Goal: Use online tool/utility: Utilize a website feature to perform a specific function

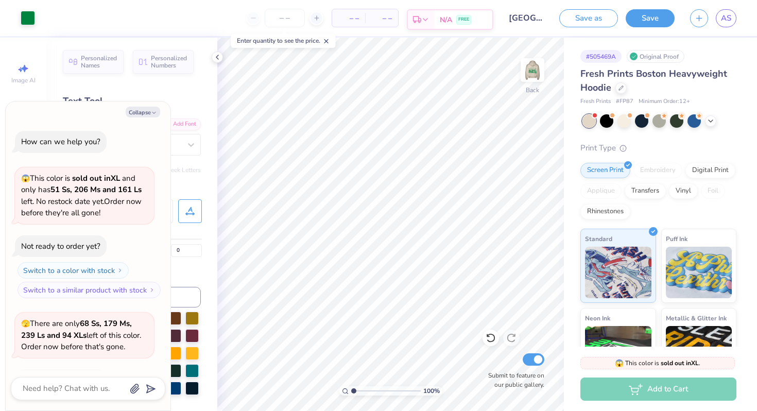
scroll to position [376, 0]
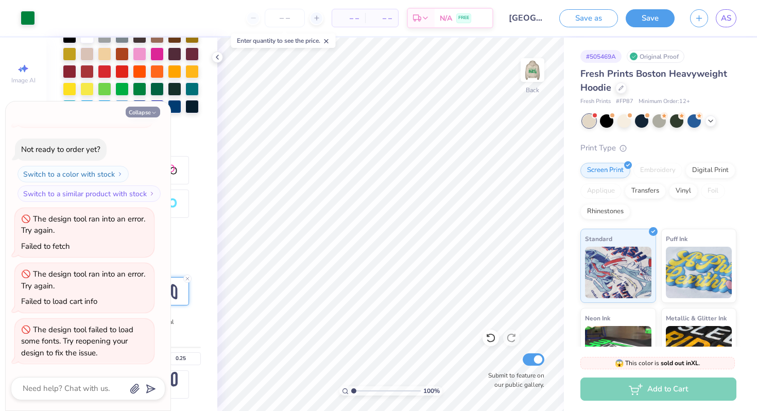
click at [155, 113] on icon "button" at bounding box center [154, 113] width 6 height 6
type textarea "x"
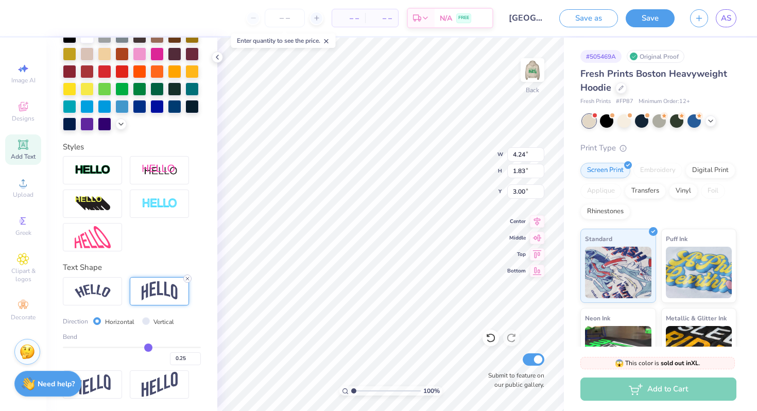
click at [190, 278] on icon at bounding box center [187, 279] width 6 height 6
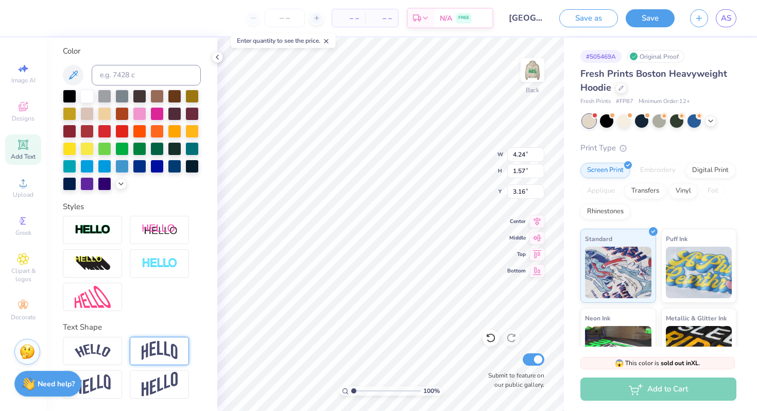
type input "1.57"
type input "3.16"
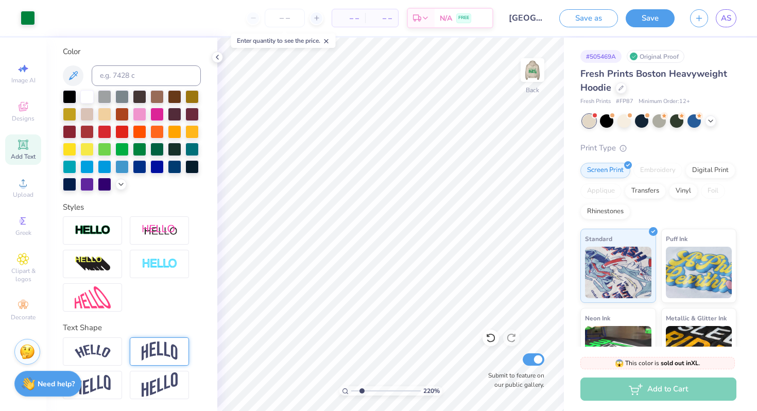
drag, startPoint x: 354, startPoint y: 390, endPoint x: 362, endPoint y: 391, distance: 7.2
type input "2.2"
click at [362, 391] on input "range" at bounding box center [386, 390] width 70 height 9
type input "4.21"
type input "1.49"
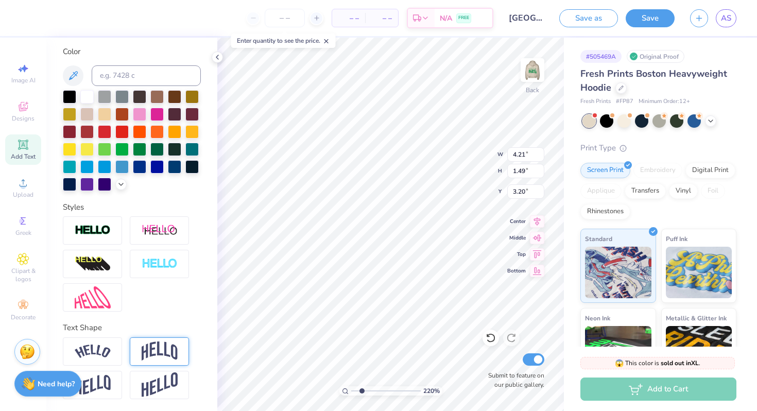
type input "3.20"
click at [532, 73] on img at bounding box center [532, 69] width 41 height 41
drag, startPoint x: 361, startPoint y: 392, endPoint x: 351, endPoint y: 391, distance: 9.8
type input "1"
click at [351, 391] on input "range" at bounding box center [386, 390] width 70 height 9
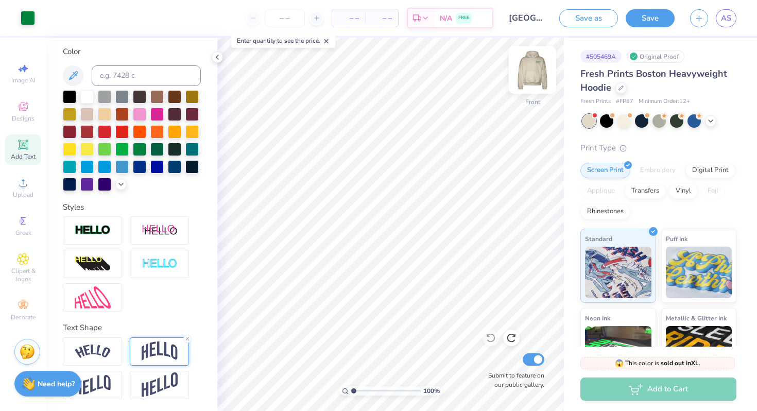
click at [529, 71] on img at bounding box center [532, 69] width 41 height 41
click at [529, 71] on img at bounding box center [532, 70] width 21 height 21
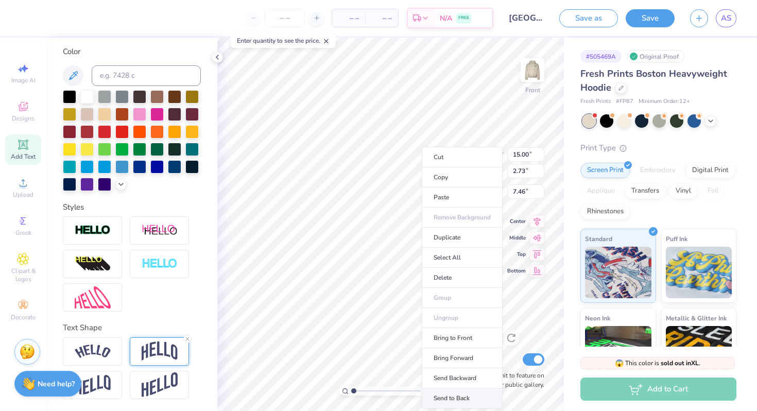
click at [441, 394] on li "Send to Back" at bounding box center [462, 398] width 81 height 20
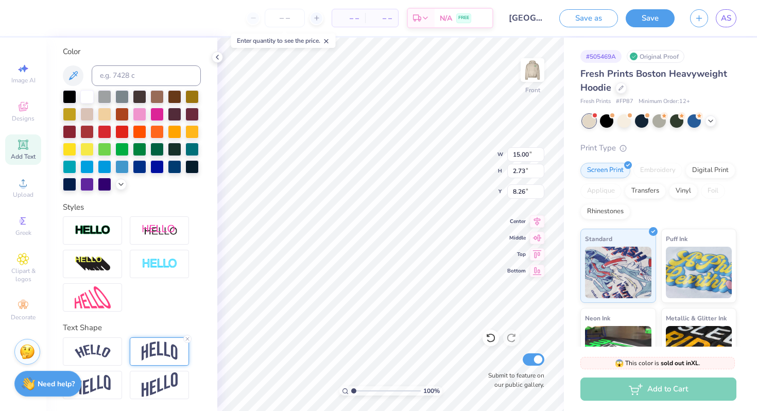
type input "8.26"
click at [490, 336] on icon at bounding box center [491, 338] width 10 height 10
click at [491, 338] on icon at bounding box center [491, 338] width 10 height 10
click at [491, 334] on icon at bounding box center [490, 338] width 9 height 9
click at [534, 71] on img at bounding box center [532, 69] width 41 height 41
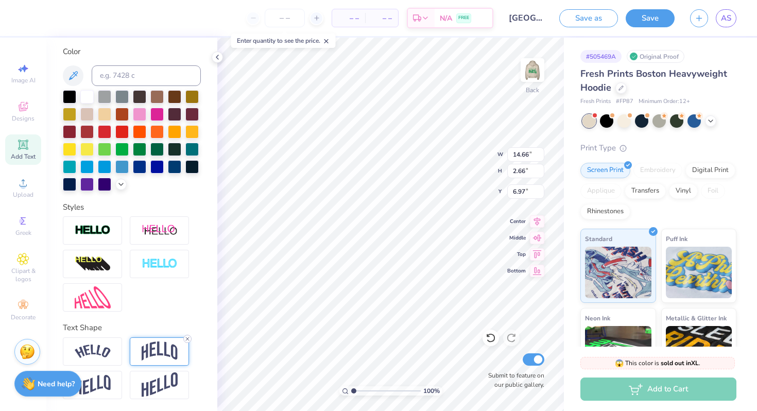
click at [187, 338] on line at bounding box center [187, 338] width 3 height 3
type input "1.27"
type input "7.66"
type textarea "B"
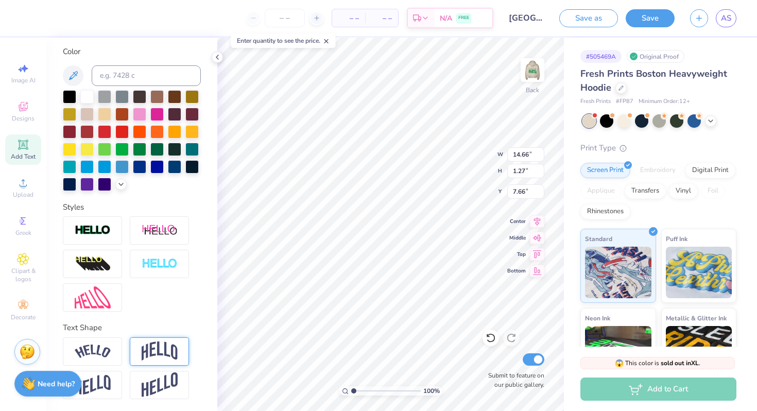
type textarea "ZBT"
type input "1.72"
click at [358, 391] on input "range" at bounding box center [386, 390] width 70 height 9
type input "3.00"
type input "3"
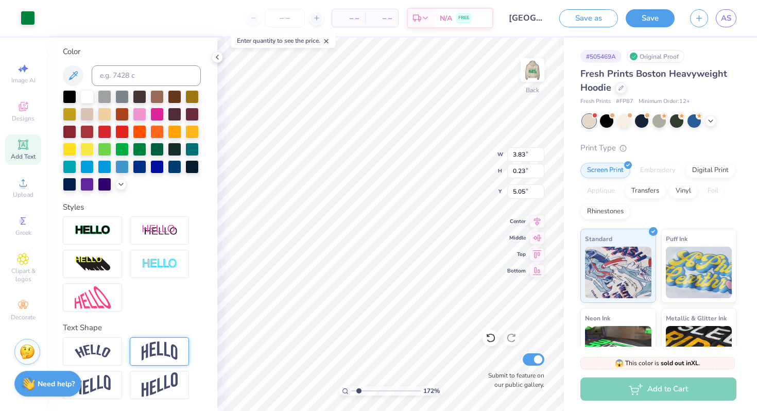
type input "3"
type textarea "C"
type textarea "KAPPA CHAPTER"
type input "3.47"
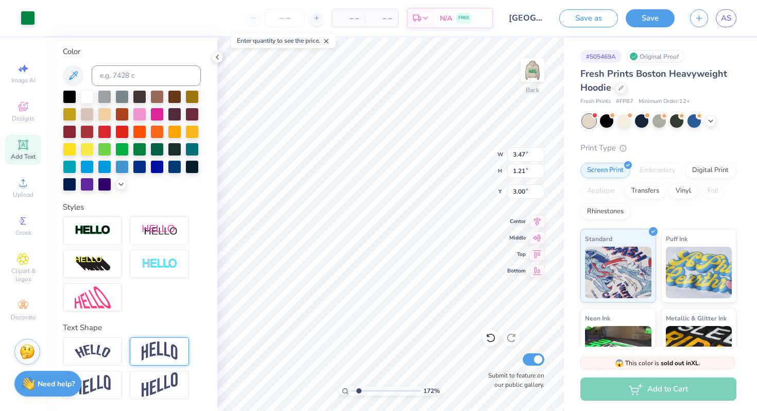
type input "1.21"
type input "3.00"
type input "0"
type input "4.10"
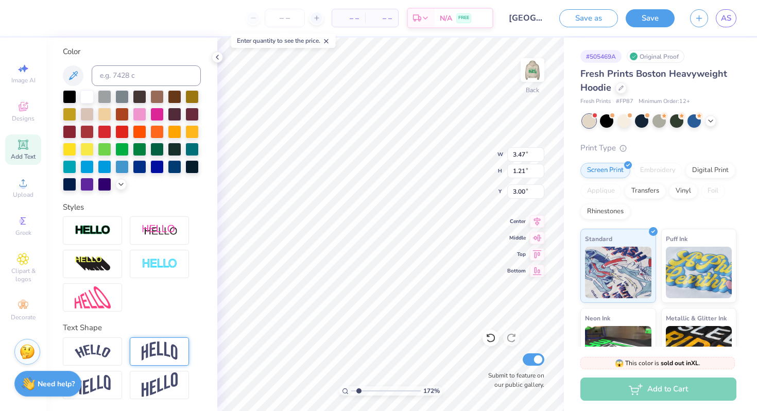
type input "1.43"
type input "3.16"
type input "10.20"
type input "2.43"
type input "0.85"
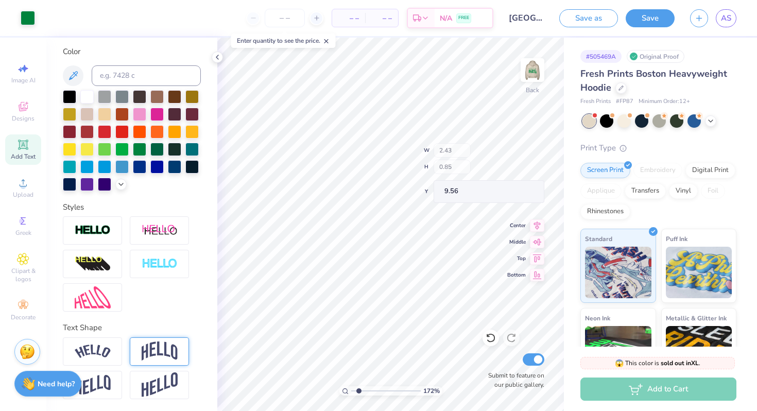
type input "9.56"
drag, startPoint x: 356, startPoint y: 391, endPoint x: 340, endPoint y: 391, distance: 15.5
type input "1"
click at [351, 391] on input "range" at bounding box center [386, 390] width 70 height 9
type input "3"
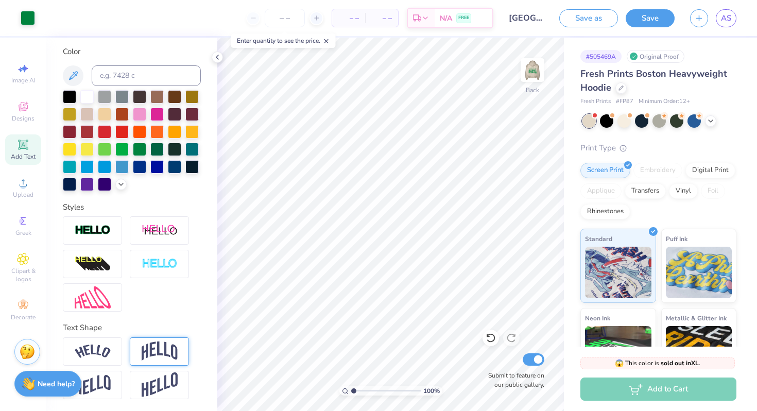
type input "3"
type input "8.93"
type input "0"
type input "0.91"
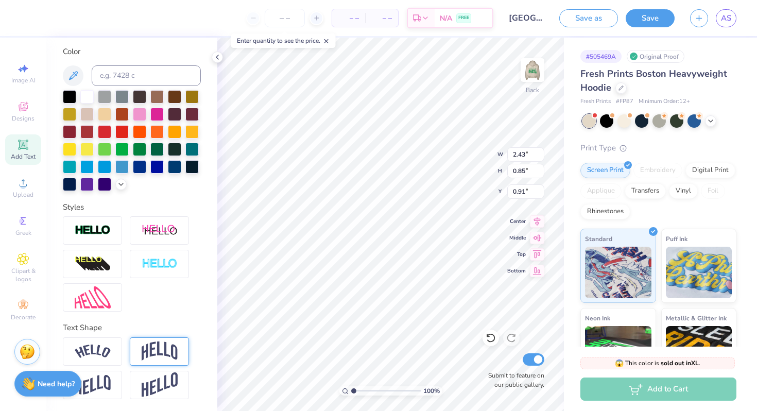
type input "10.92"
type input "11.10"
click at [455, 173] on div "100 % Back W 2.43 H 0.85 Y 11.10 Center Middle Top Bottom Submit to feature on …" at bounding box center [390, 224] width 347 height 373
type input "3.00"
drag, startPoint x: 354, startPoint y: 390, endPoint x: 371, endPoint y: 388, distance: 16.7
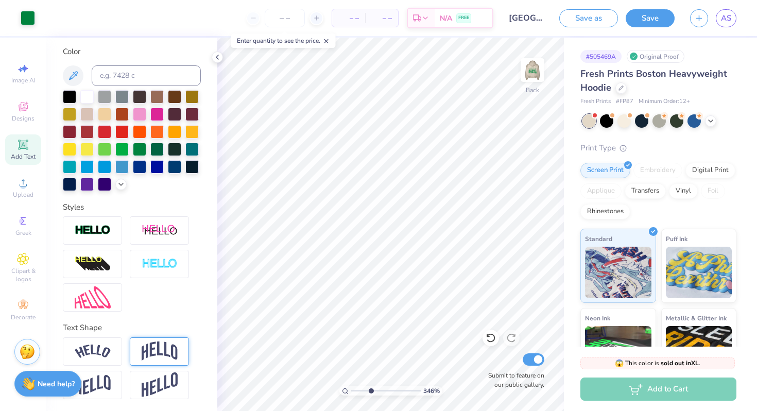
type input "3.5"
click at [371, 388] on input "range" at bounding box center [386, 390] width 70 height 9
type input "3.20"
type input "1.12"
type input "3"
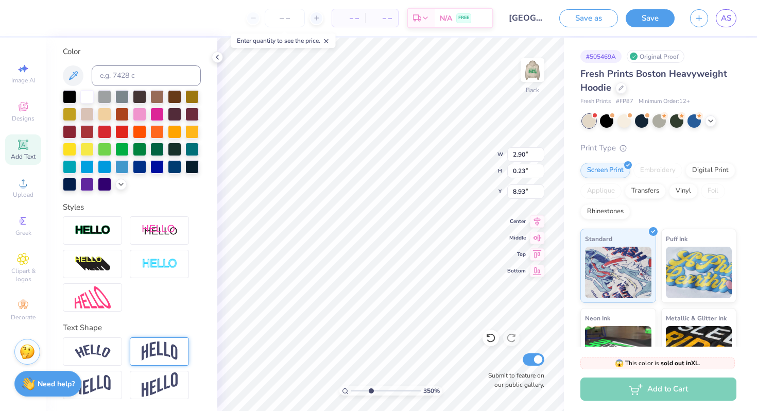
scroll to position [0, 0]
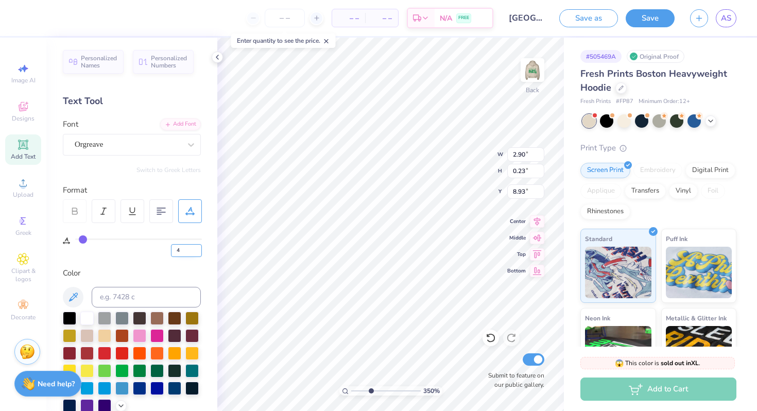
click at [198, 249] on input "4" at bounding box center [186, 250] width 31 height 13
click at [198, 249] on input "5" at bounding box center [186, 250] width 31 height 13
click at [198, 249] on input "6" at bounding box center [186, 250] width 31 height 13
click at [198, 249] on input "7" at bounding box center [186, 250] width 31 height 13
click at [198, 249] on input "8" at bounding box center [186, 250] width 31 height 13
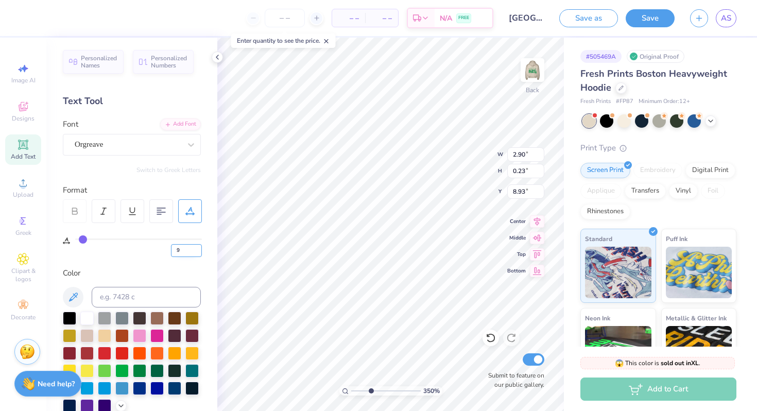
click at [198, 249] on input "9" at bounding box center [186, 250] width 31 height 13
click at [198, 249] on input "10" at bounding box center [186, 250] width 31 height 13
click at [198, 249] on input "11" at bounding box center [186, 250] width 31 height 13
click at [198, 249] on input "12" at bounding box center [186, 250] width 31 height 13
click at [198, 249] on input "13" at bounding box center [186, 250] width 31 height 13
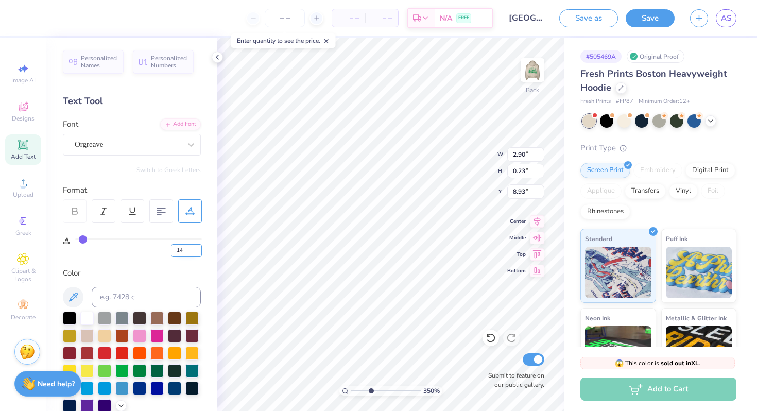
type input "14"
click at [198, 249] on input "14" at bounding box center [186, 250] width 31 height 13
type input "14"
click at [148, 258] on div "Personalized Names Personalized Numbers Text Tool Add Font Font Orgreave Switch…" at bounding box center [131, 224] width 171 height 373
type input "3.34"
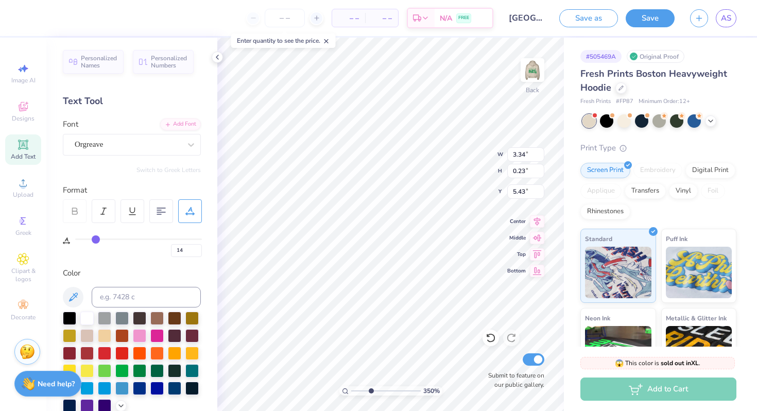
type input "5.43"
type input "0"
type input "3.20"
type input "1.12"
type input "3.00"
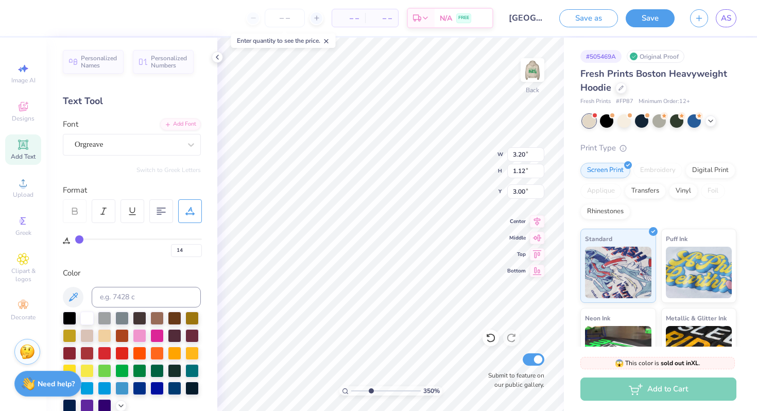
type input "0"
type input "3.30"
type input "1.15"
type input "14"
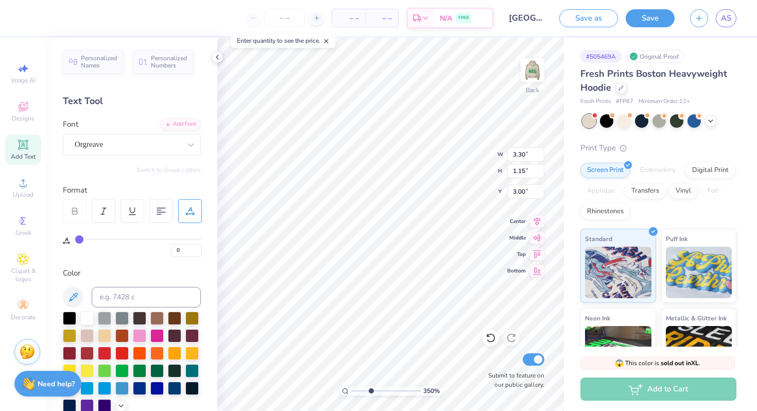
type input "3.34"
type input "0.23"
type input "4.40"
click at [538, 218] on icon at bounding box center [537, 220] width 14 height 12
type input "0"
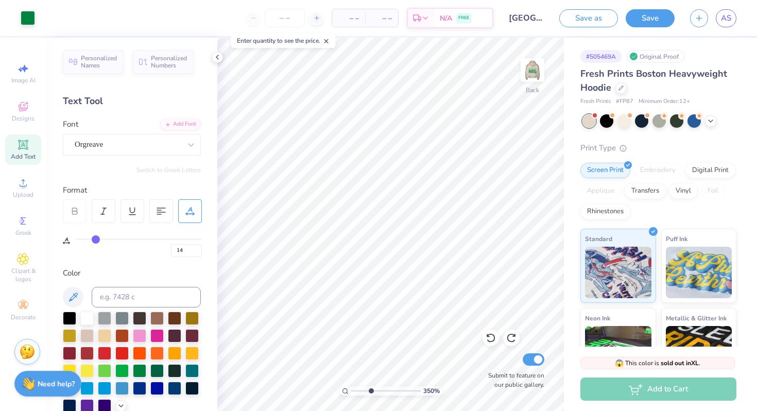
type input "0"
type input "3.43"
type input "1.62"
click at [539, 221] on icon at bounding box center [537, 220] width 14 height 12
drag, startPoint x: 370, startPoint y: 389, endPoint x: 352, endPoint y: 388, distance: 17.5
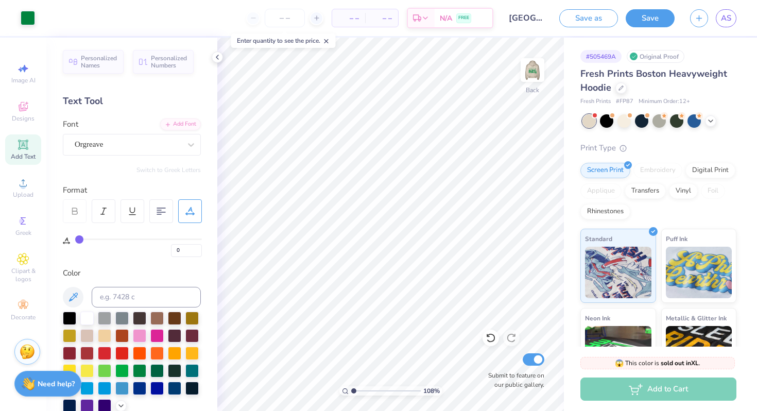
type input "1"
click at [352, 388] on input "range" at bounding box center [386, 390] width 70 height 9
click at [540, 256] on icon at bounding box center [537, 253] width 14 height 12
click at [539, 271] on icon at bounding box center [537, 270] width 9 height 8
click at [538, 239] on icon at bounding box center [537, 236] width 9 height 7
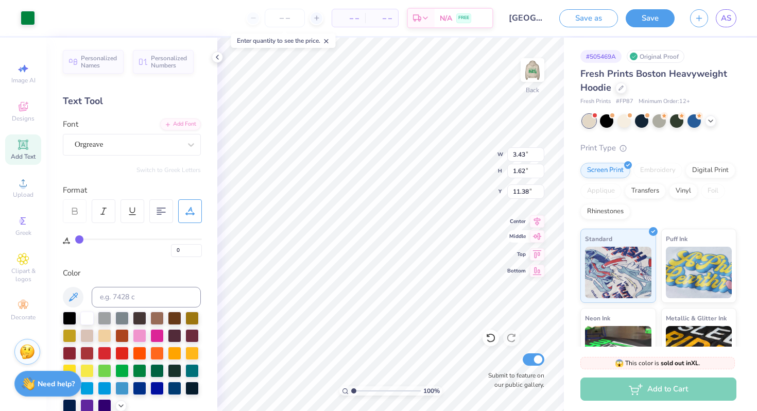
type input "5.94"
type input "3.74"
drag, startPoint x: 352, startPoint y: 388, endPoint x: 367, endPoint y: 386, distance: 15.1
type input "2.96"
click at [367, 386] on input "range" at bounding box center [386, 390] width 70 height 9
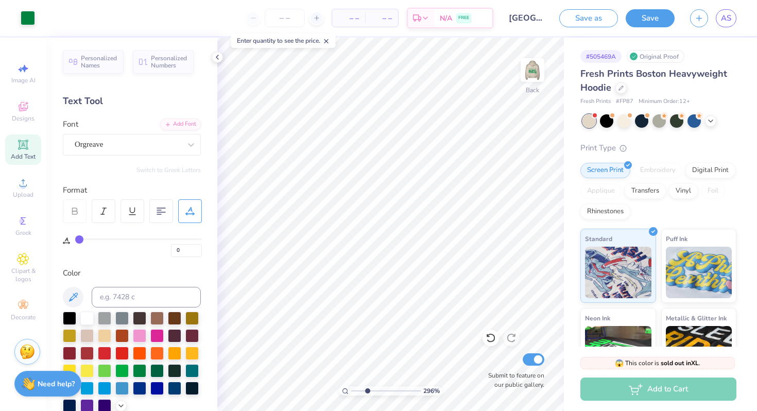
type input "14"
type input "0"
type input "3.30"
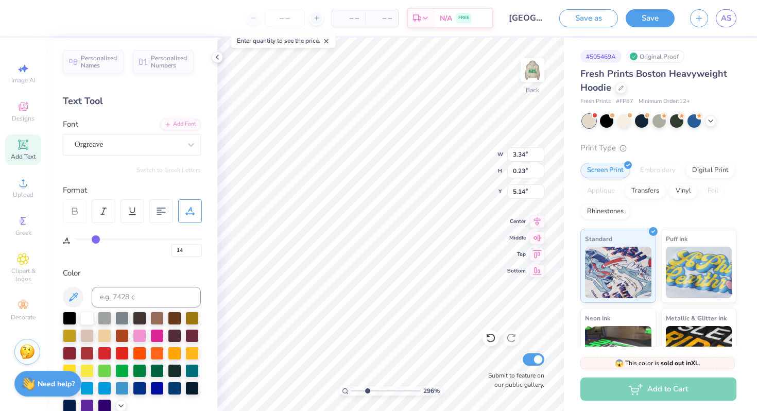
type input "1.15"
type input "3.74"
type input "14"
type input "0"
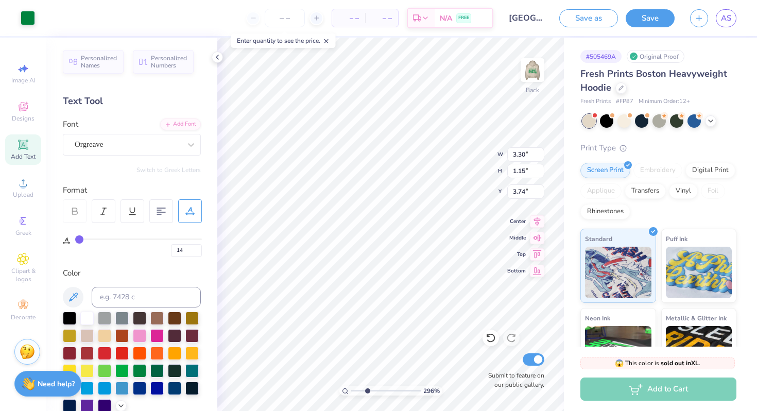
type input "0"
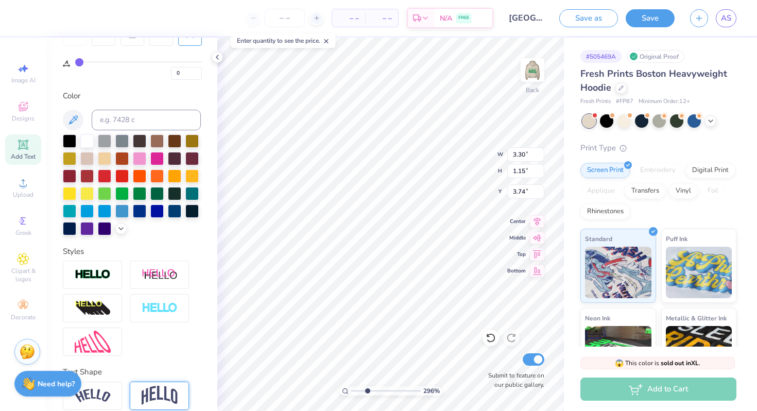
scroll to position [197, 0]
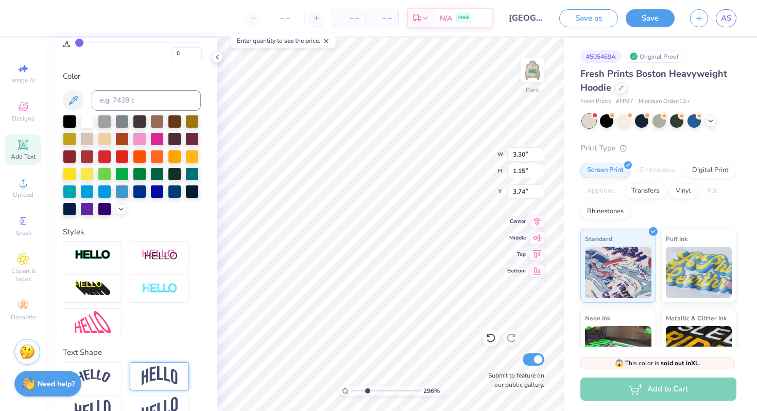
click at [159, 379] on img at bounding box center [160, 376] width 36 height 20
type input "1.83"
type input "3.40"
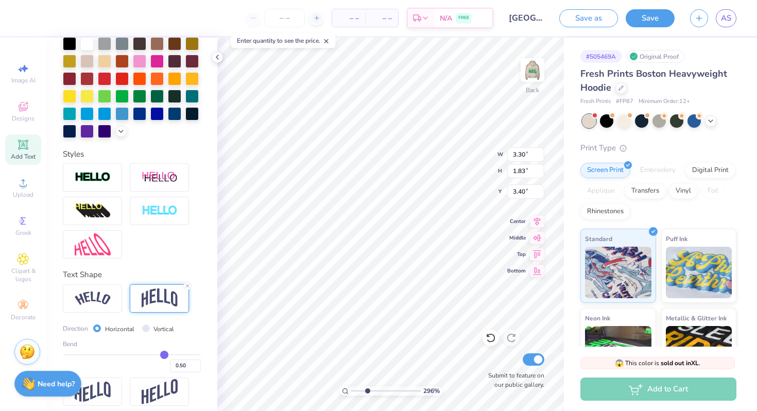
scroll to position [275, 0]
click at [198, 369] on input "0.49" at bounding box center [185, 365] width 31 height 13
click at [198, 369] on input "0.48" at bounding box center [185, 365] width 31 height 13
click at [198, 369] on input "0.47" at bounding box center [185, 365] width 31 height 13
click at [198, 369] on input "0.46" at bounding box center [185, 365] width 31 height 13
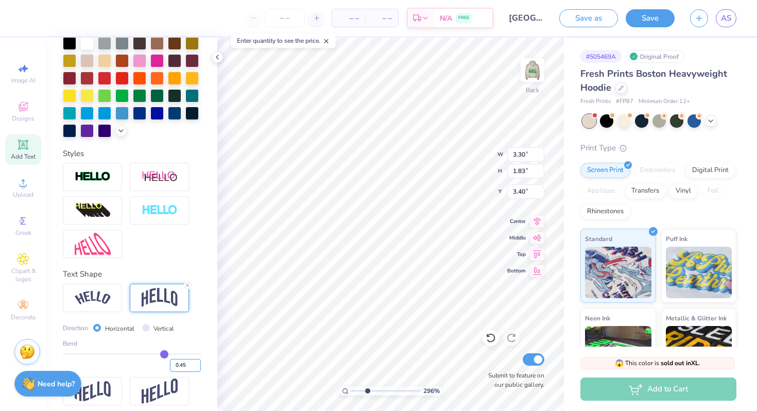
click at [198, 369] on input "0.45" at bounding box center [185, 365] width 31 height 13
click at [198, 369] on input "0.44" at bounding box center [185, 365] width 31 height 13
click at [198, 369] on input "0.43" at bounding box center [185, 365] width 31 height 13
click at [198, 369] on input "0.42" at bounding box center [185, 365] width 31 height 13
click at [198, 369] on input "0.41" at bounding box center [185, 365] width 31 height 13
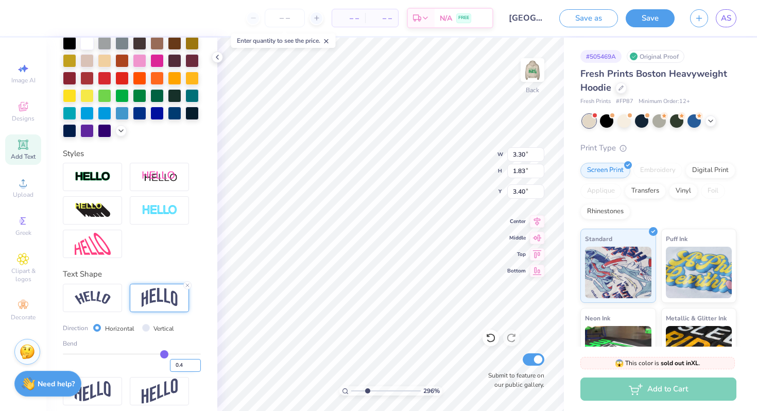
click at [198, 369] on input "0.4" at bounding box center [185, 365] width 31 height 13
click at [198, 369] on input "0.39" at bounding box center [185, 365] width 31 height 13
click at [198, 369] on input "0.38" at bounding box center [185, 365] width 31 height 13
click at [198, 369] on input "0.37" at bounding box center [185, 365] width 31 height 13
click at [198, 369] on input "0.36" at bounding box center [185, 365] width 31 height 13
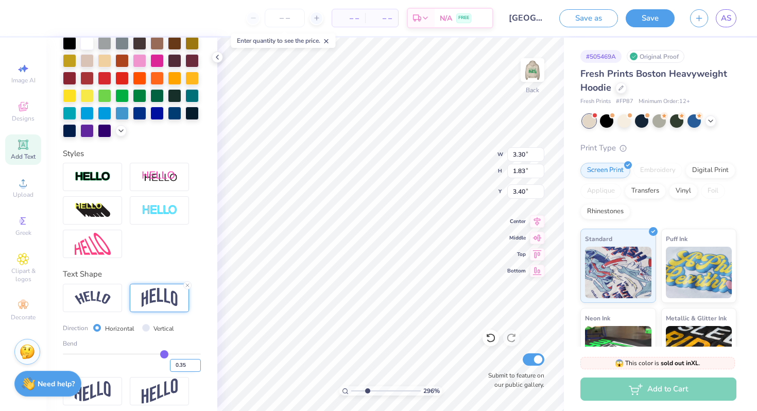
click at [198, 369] on input "0.35" at bounding box center [185, 365] width 31 height 13
click at [198, 369] on input "0.34" at bounding box center [185, 365] width 31 height 13
click at [198, 369] on input "0.33" at bounding box center [185, 365] width 31 height 13
click at [198, 369] on input "0.32" at bounding box center [185, 365] width 31 height 13
click at [198, 369] on input "0.31" at bounding box center [185, 365] width 31 height 13
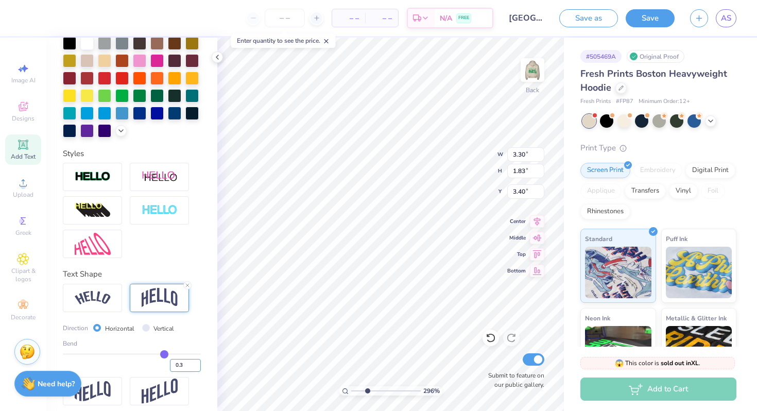
type input "0.3"
click at [198, 369] on input "0.3" at bounding box center [185, 365] width 31 height 13
type input "0.3"
type input "0.30"
click at [138, 371] on div "0.30" at bounding box center [132, 362] width 138 height 19
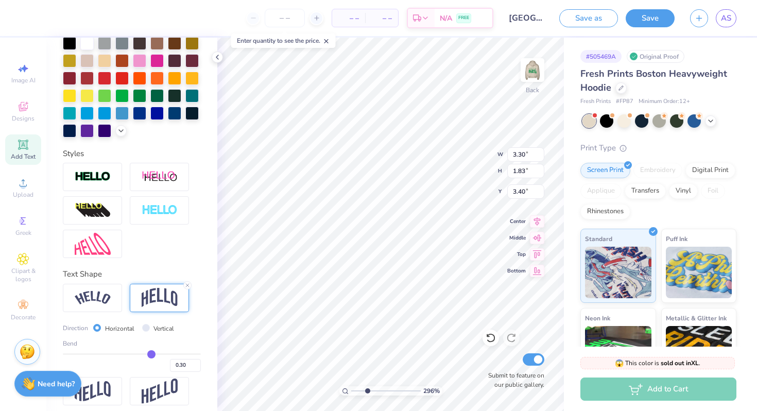
type input "1.54"
type input "3.55"
click at [534, 71] on img at bounding box center [532, 69] width 41 height 41
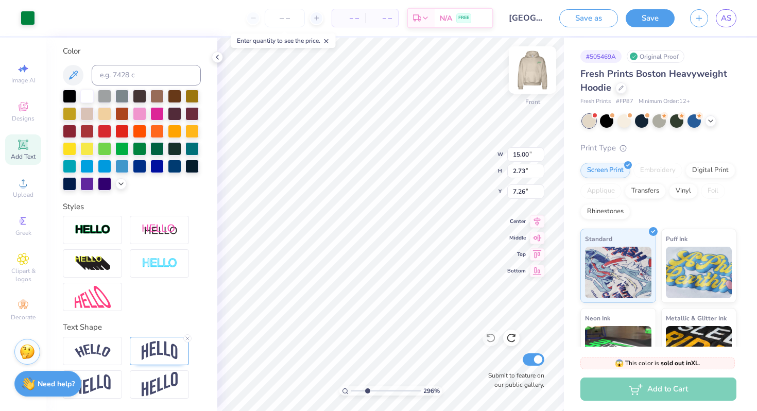
scroll to position [221, 0]
click at [150, 352] on img at bounding box center [160, 351] width 36 height 20
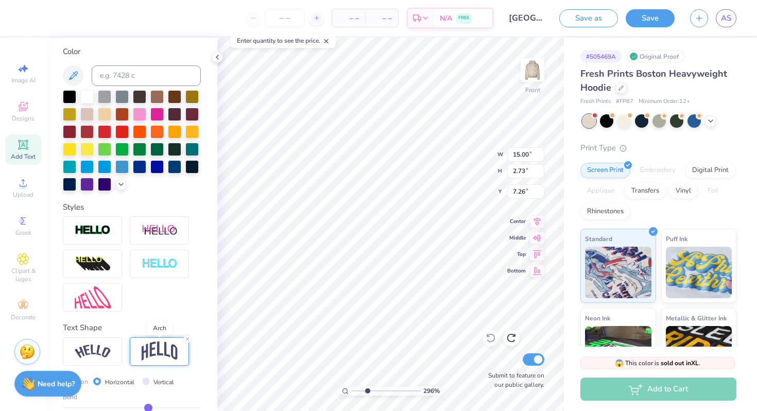
scroll to position [282, 0]
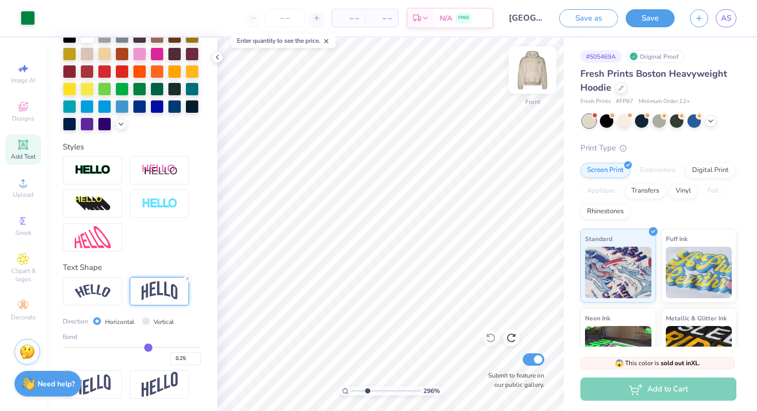
click at [530, 67] on img at bounding box center [532, 69] width 41 height 41
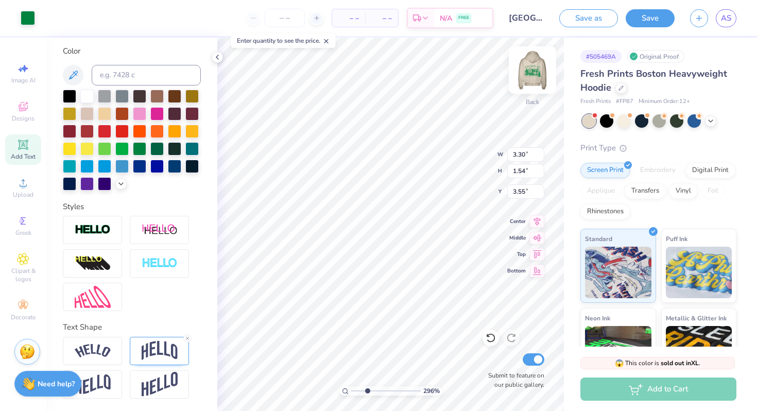
scroll to position [221, 0]
click at [153, 350] on img at bounding box center [160, 351] width 36 height 20
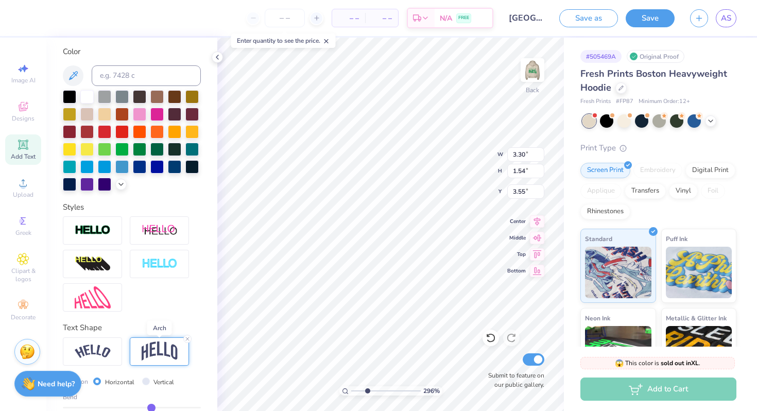
scroll to position [275, 0]
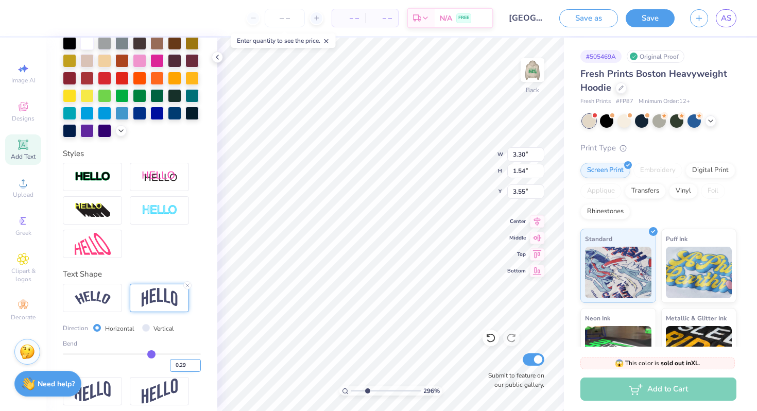
click at [196, 368] on input "0.29" at bounding box center [185, 365] width 31 height 13
click at [196, 368] on input "0.28" at bounding box center [185, 365] width 31 height 13
click at [196, 368] on input "0.27" at bounding box center [185, 365] width 31 height 13
click at [196, 368] on input "0.26" at bounding box center [185, 365] width 31 height 13
type input "0.25"
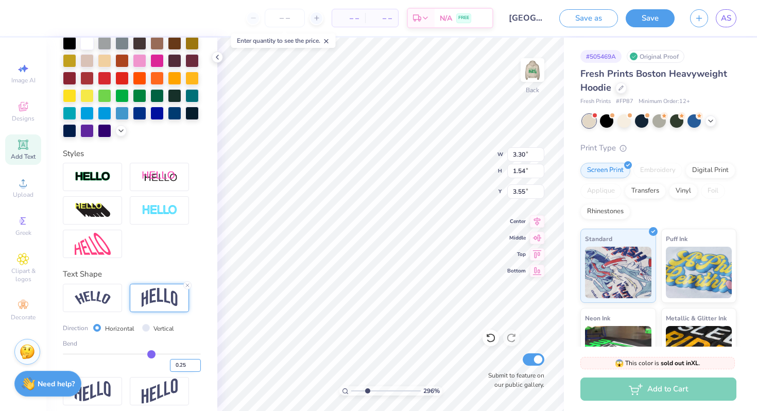
click at [196, 368] on input "0.25" at bounding box center [185, 365] width 31 height 13
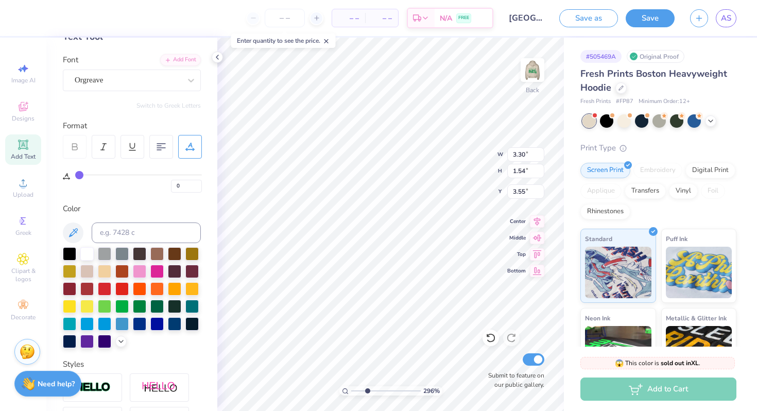
scroll to position [58, 0]
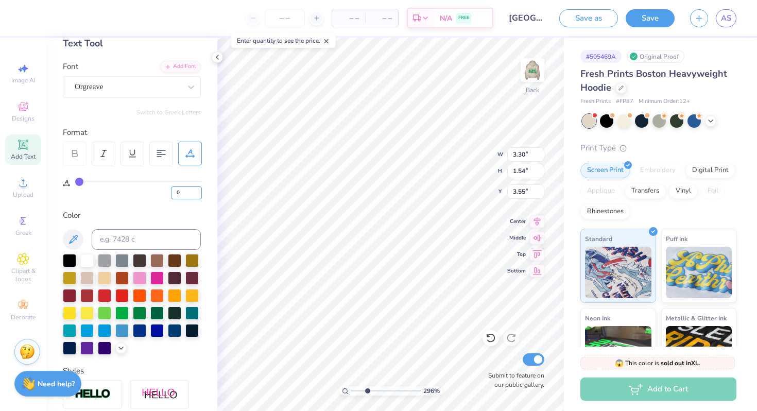
type input "1"
type input "0.25"
click at [199, 190] on input "1" at bounding box center [186, 192] width 31 height 13
click at [199, 190] on input "2" at bounding box center [186, 192] width 31 height 13
type input "3"
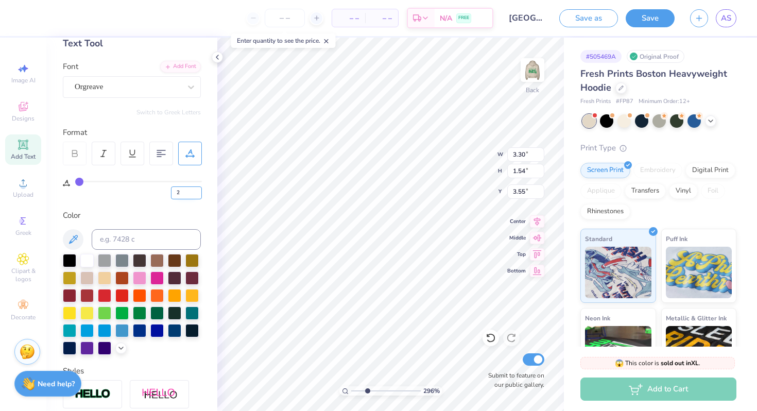
click at [199, 190] on input "3" at bounding box center [186, 192] width 31 height 13
type input "1.48"
type input "3.58"
click at [199, 190] on input "4" at bounding box center [186, 192] width 31 height 13
type input "5"
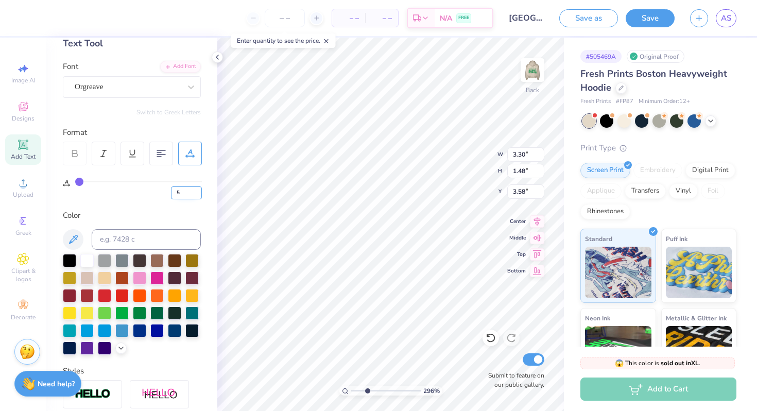
click at [199, 190] on input "5" at bounding box center [186, 192] width 31 height 13
type input "5"
click at [190, 215] on div "Color" at bounding box center [132, 216] width 138 height 12
type input "3.48"
type input "1.49"
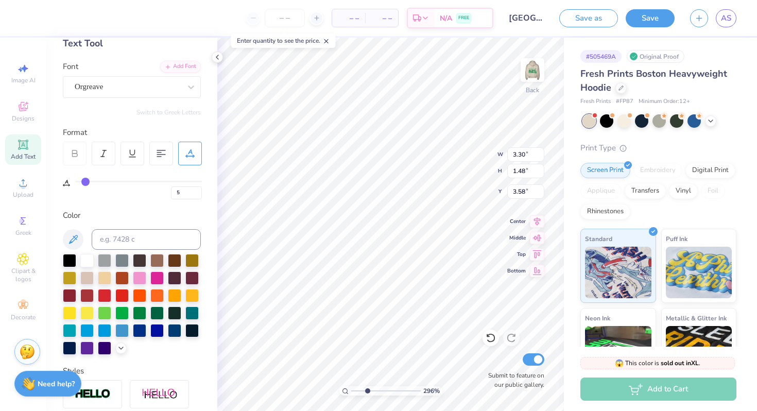
type input "3.57"
type input "14"
type input "5.07"
type input "14"
type input "3.20"
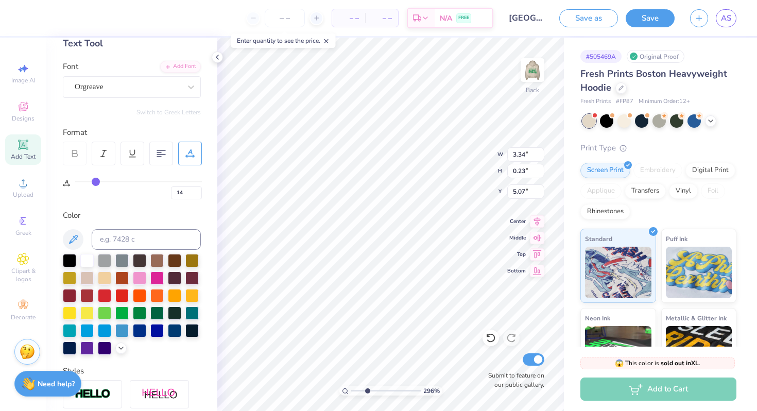
type input "0.22"
type input "5"
type input "3.80"
type input "1.63"
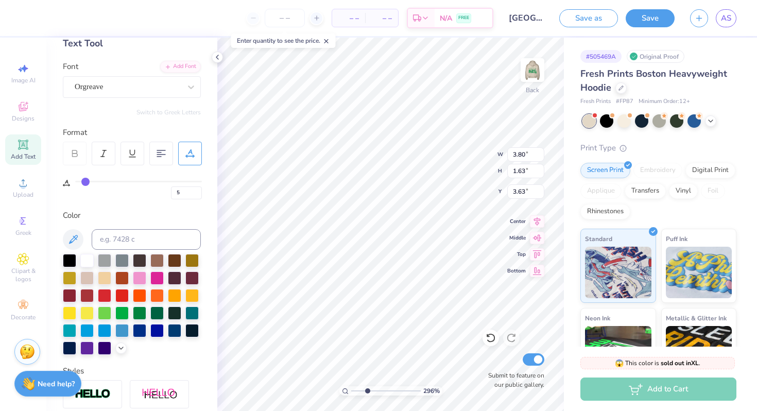
type input "3.63"
type input "14"
click at [199, 194] on input "13" at bounding box center [186, 192] width 31 height 13
click at [199, 194] on input "12" at bounding box center [186, 192] width 31 height 13
click at [199, 194] on input "11" at bounding box center [186, 192] width 31 height 13
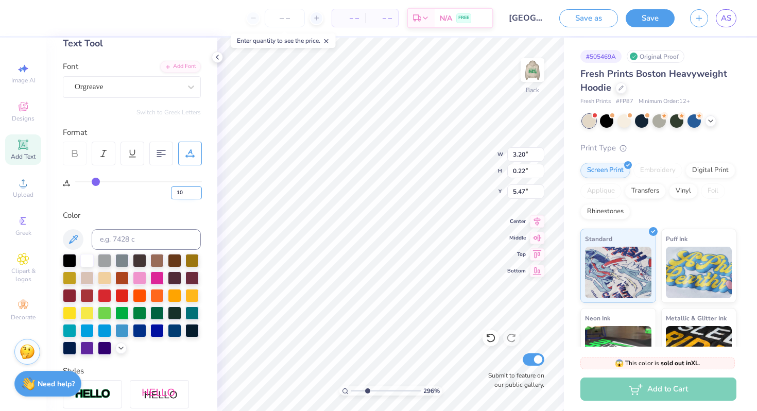
click at [199, 194] on input "10" at bounding box center [186, 192] width 31 height 13
type input "9"
click at [199, 194] on input "9" at bounding box center [186, 192] width 31 height 13
type input "9"
click at [152, 198] on div "9" at bounding box center [138, 190] width 127 height 19
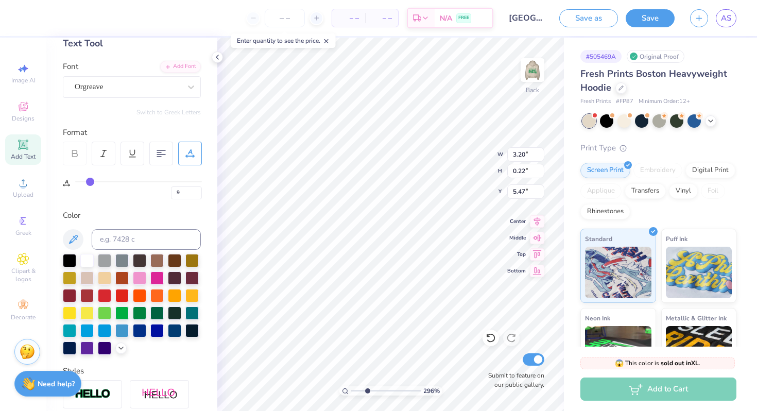
type input "3.01"
type input "3.17"
type input "0.23"
type input "5"
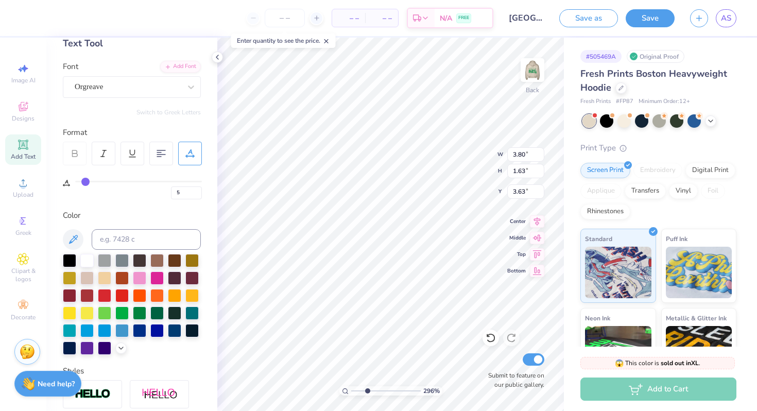
type input "3.81"
type input "1.61"
drag, startPoint x: 367, startPoint y: 391, endPoint x: 341, endPoint y: 390, distance: 25.8
type input "1"
click at [351, 390] on input "range" at bounding box center [386, 390] width 70 height 9
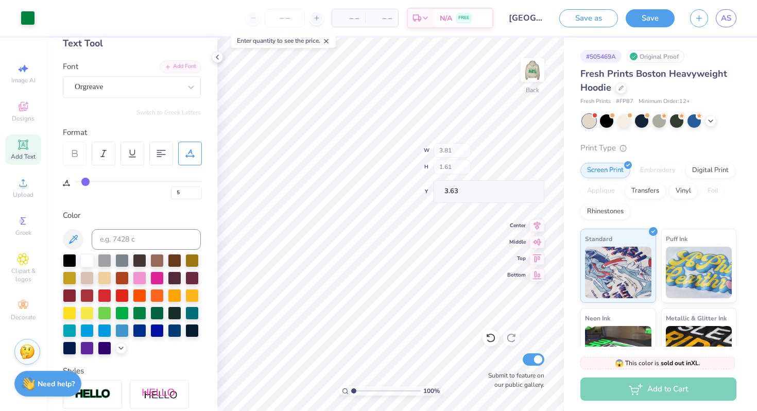
type input "3.81"
type input "1.61"
type input "9"
drag, startPoint x: 651, startPoint y: 20, endPoint x: 726, endPoint y: 4, distance: 75.9
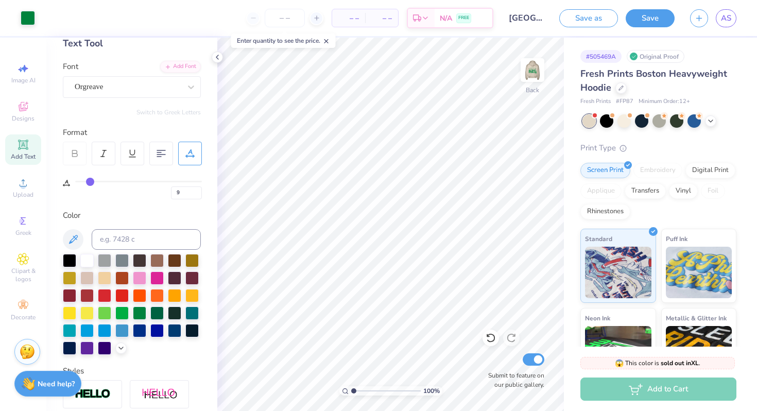
click at [651, 20] on button "Save" at bounding box center [650, 18] width 49 height 18
click at [725, 19] on span "AS" at bounding box center [726, 18] width 10 height 12
